Goal: Information Seeking & Learning: Learn about a topic

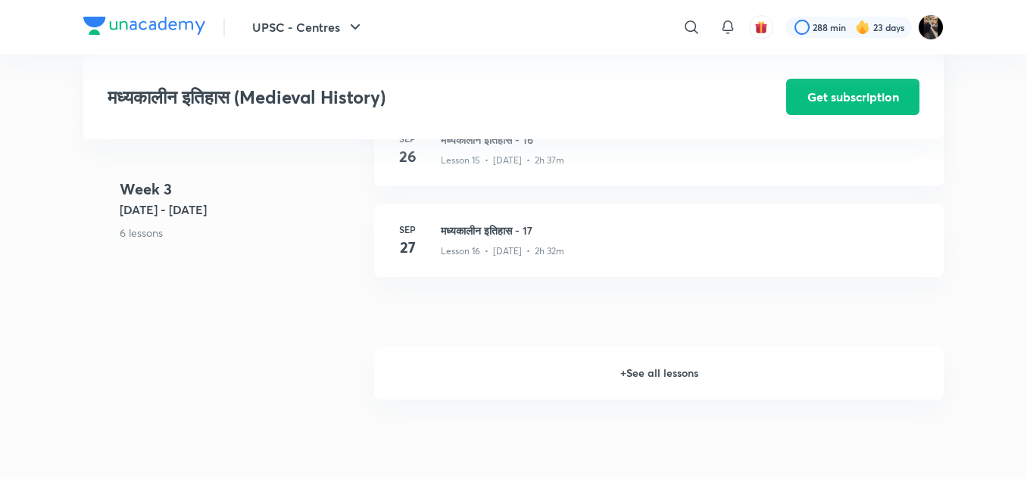
scroll to position [2030, 0]
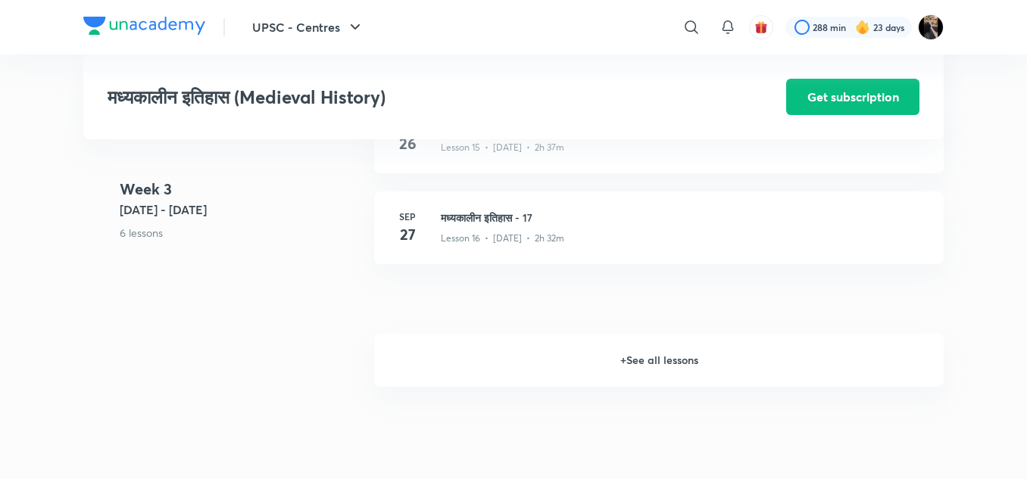
click at [651, 360] on h6 "+ See all lessons" at bounding box center [659, 360] width 570 height 53
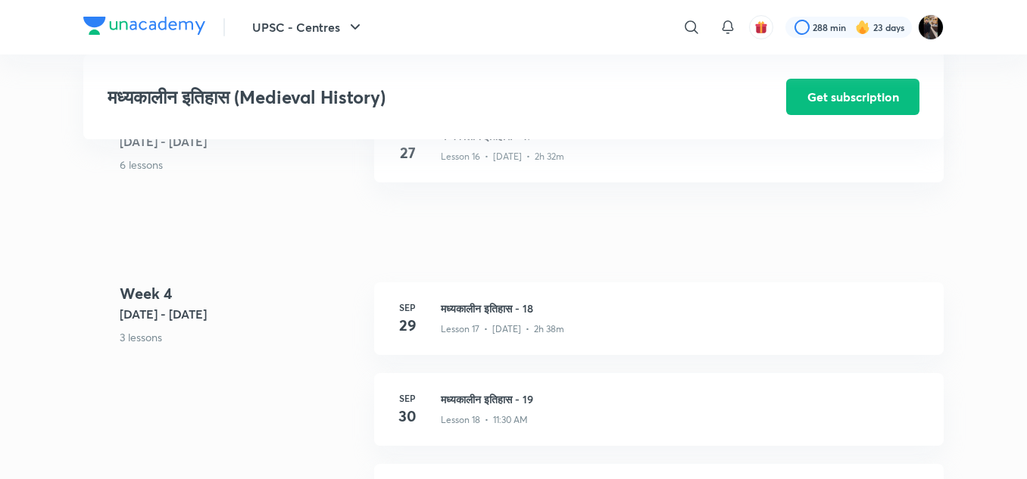
scroll to position [2181, 0]
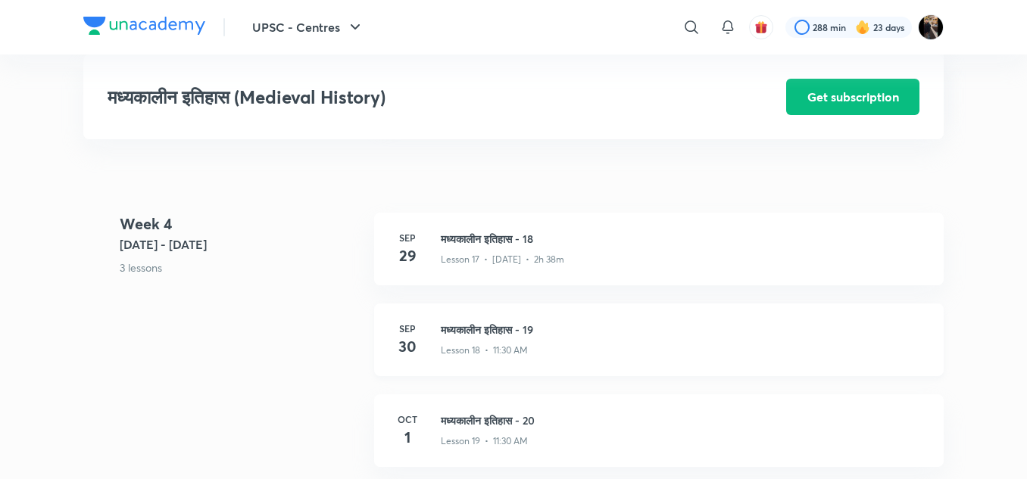
click at [468, 345] on p "Lesson 18 • 11:30 AM" at bounding box center [484, 351] width 87 height 14
